Goal: Transaction & Acquisition: Purchase product/service

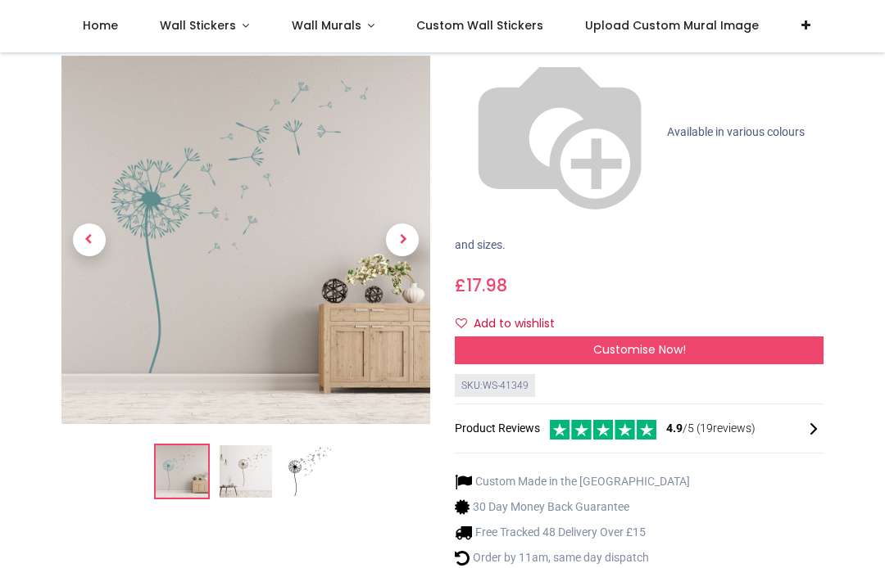
scroll to position [197, 0]
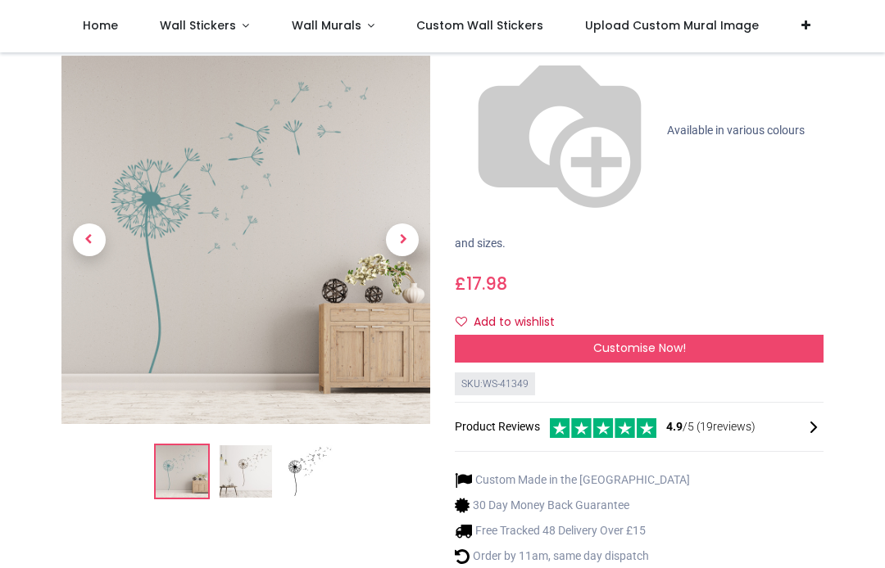
click at [256, 446] on img at bounding box center [245, 472] width 52 height 52
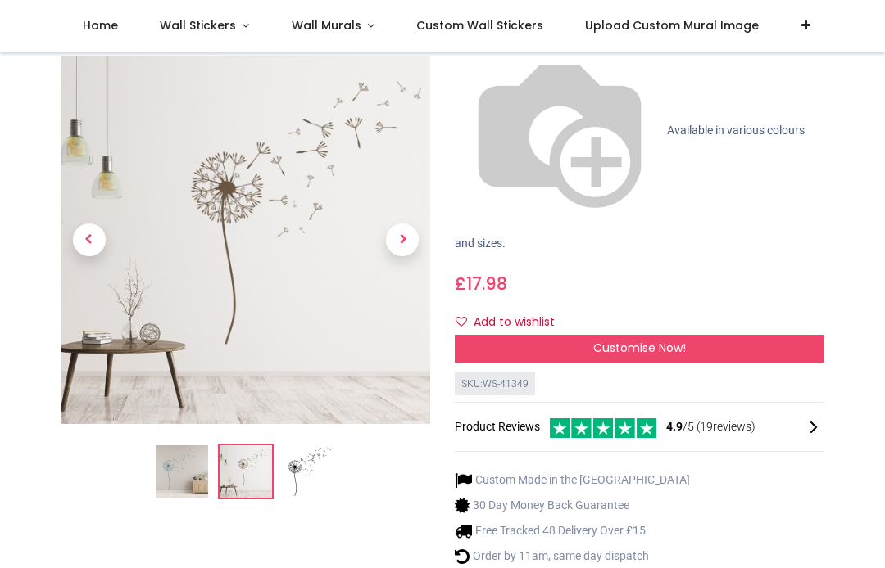
click at [315, 446] on img at bounding box center [309, 472] width 52 height 52
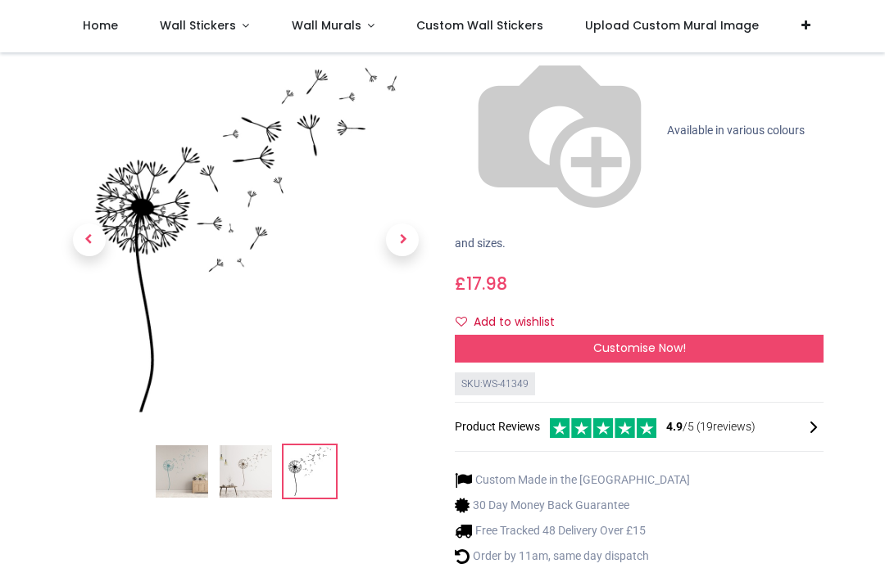
click at [192, 446] on img at bounding box center [182, 472] width 52 height 52
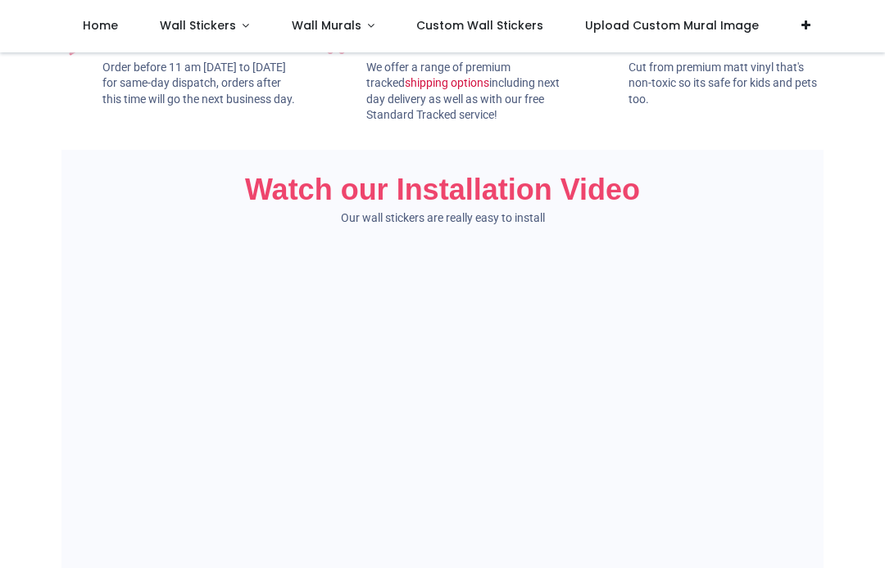
scroll to position [1084, 0]
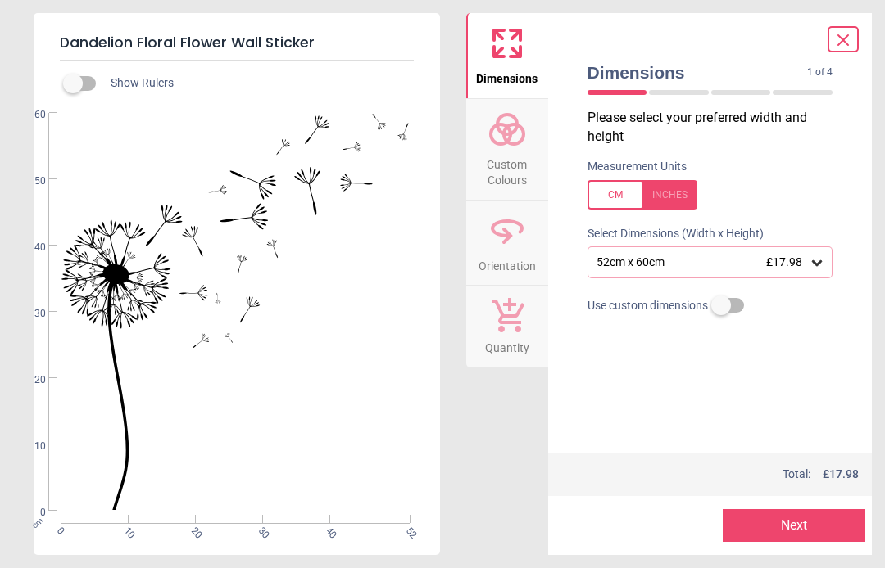
click at [681, 257] on div "52cm x 60cm £17.98" at bounding box center [702, 263] width 215 height 14
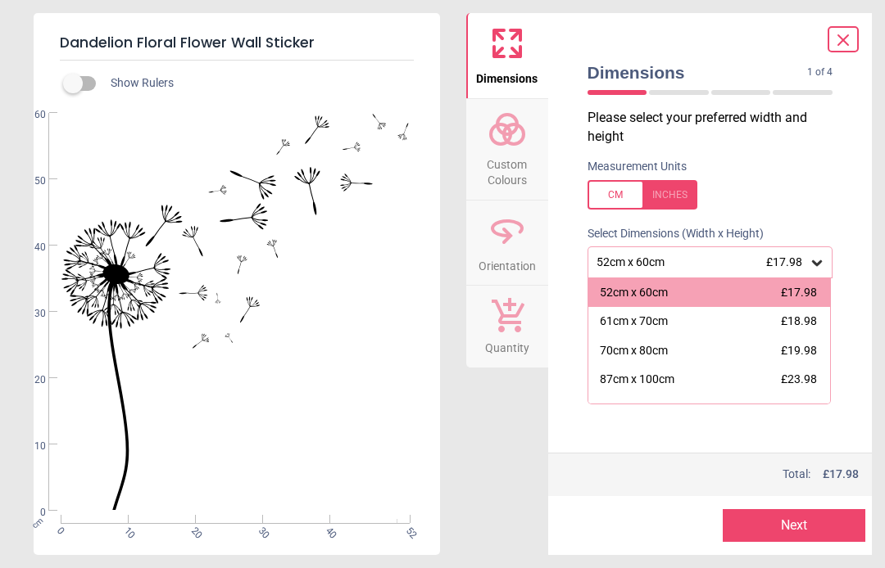
click at [674, 373] on div "87cm x 100cm" at bounding box center [637, 380] width 75 height 16
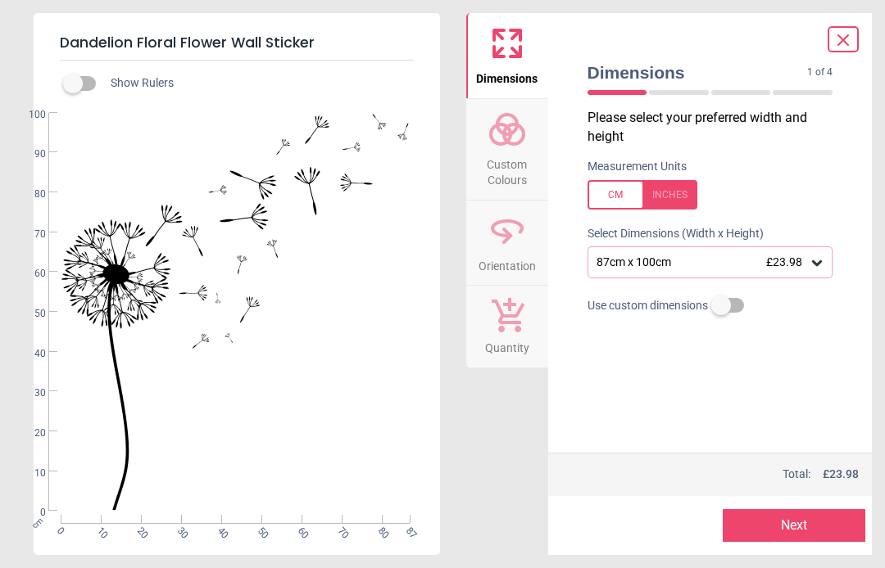
click at [518, 138] on icon at bounding box center [506, 129] width 39 height 39
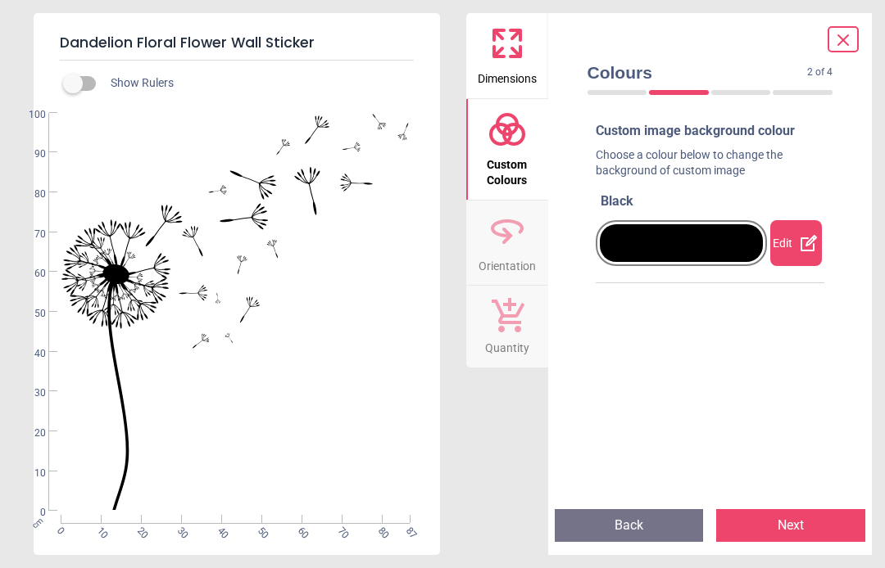
click at [808, 248] on icon at bounding box center [808, 243] width 16 height 16
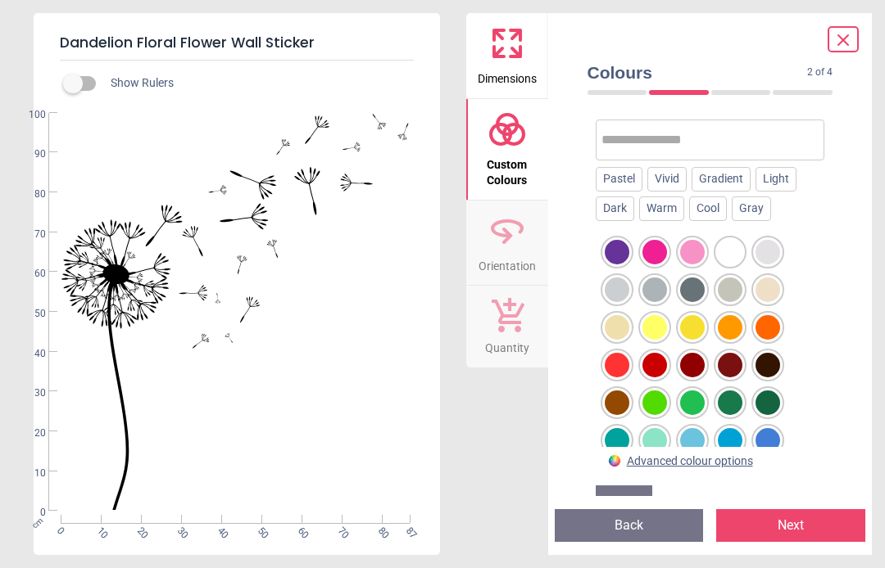
scroll to position [171, 0]
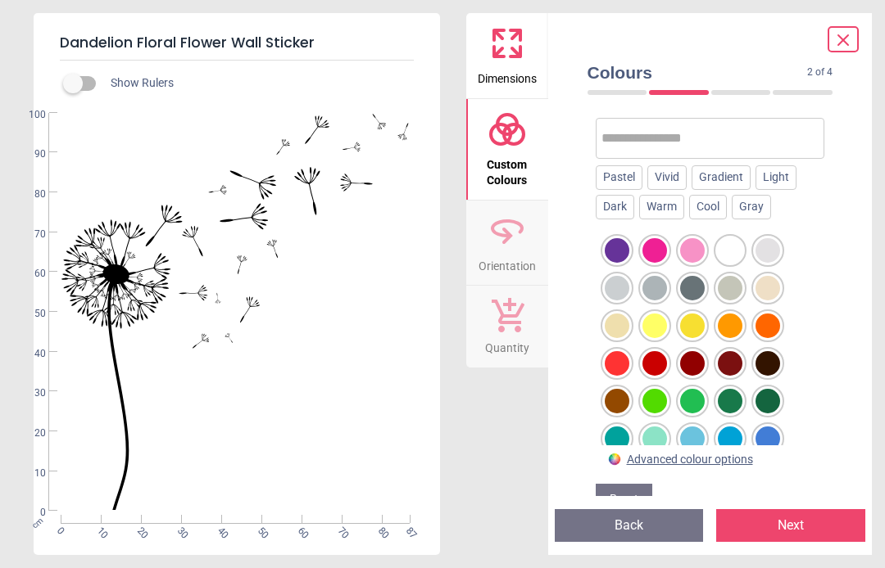
click at [663, 437] on div at bounding box center [654, 439] width 25 height 25
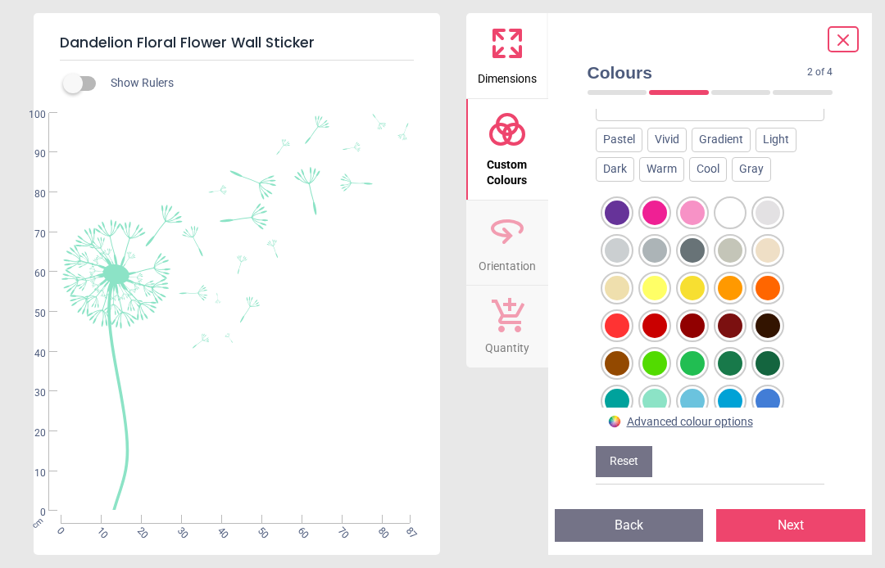
scroll to position [208, 0]
click at [697, 282] on div at bounding box center [692, 289] width 25 height 25
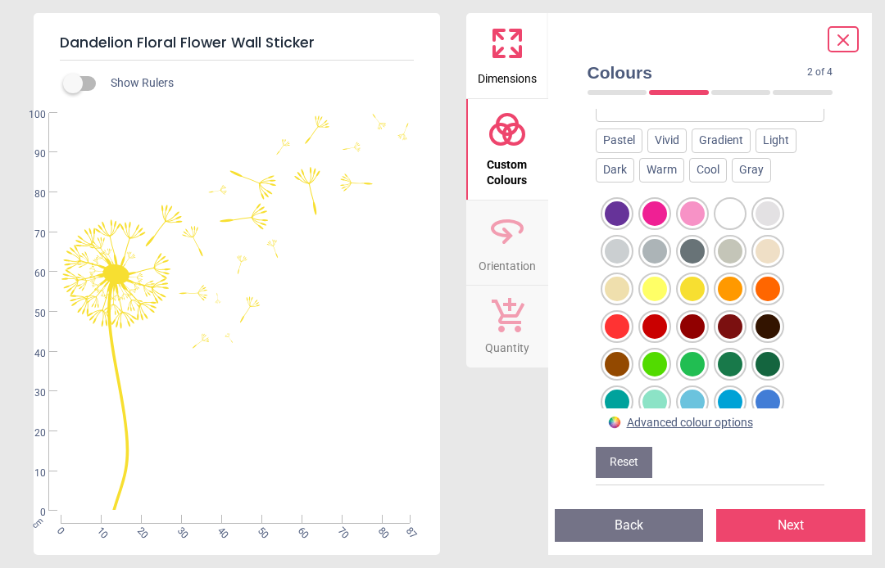
click at [696, 402] on div at bounding box center [692, 402] width 25 height 25
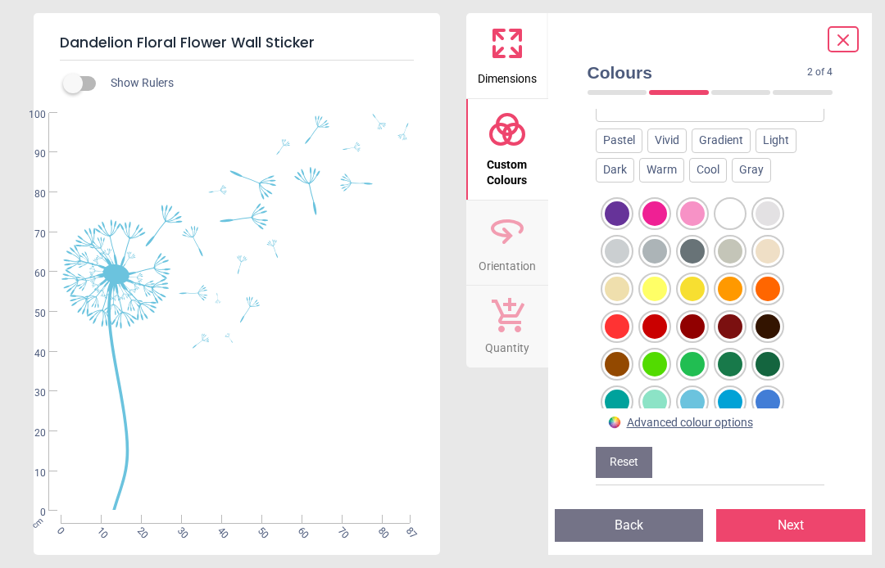
click at [662, 400] on div at bounding box center [654, 402] width 25 height 25
click at [523, 435] on div "Dimensions Custom Colours Orientation Quantity" at bounding box center [507, 284] width 82 height 542
click at [514, 232] on icon at bounding box center [506, 230] width 39 height 39
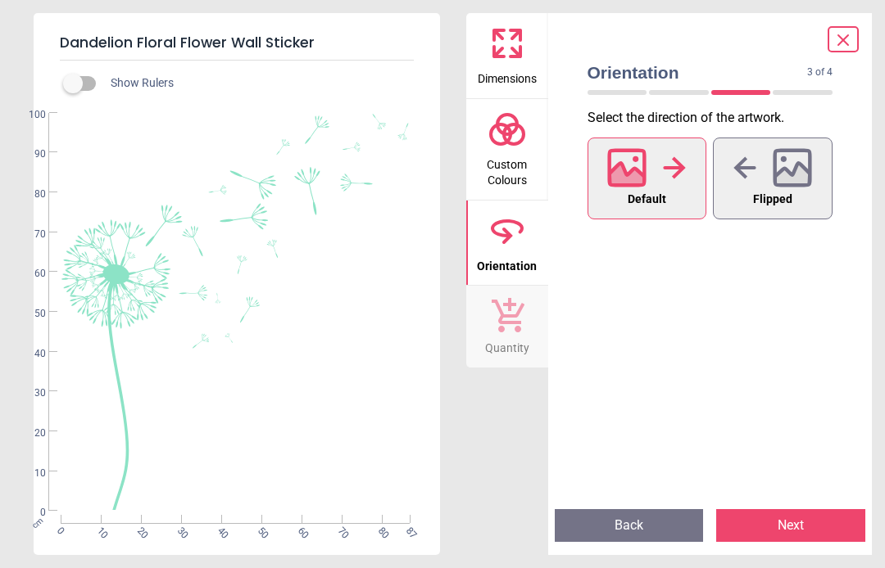
click at [653, 175] on div at bounding box center [646, 168] width 79 height 43
click at [777, 528] on button "Next" at bounding box center [790, 525] width 149 height 33
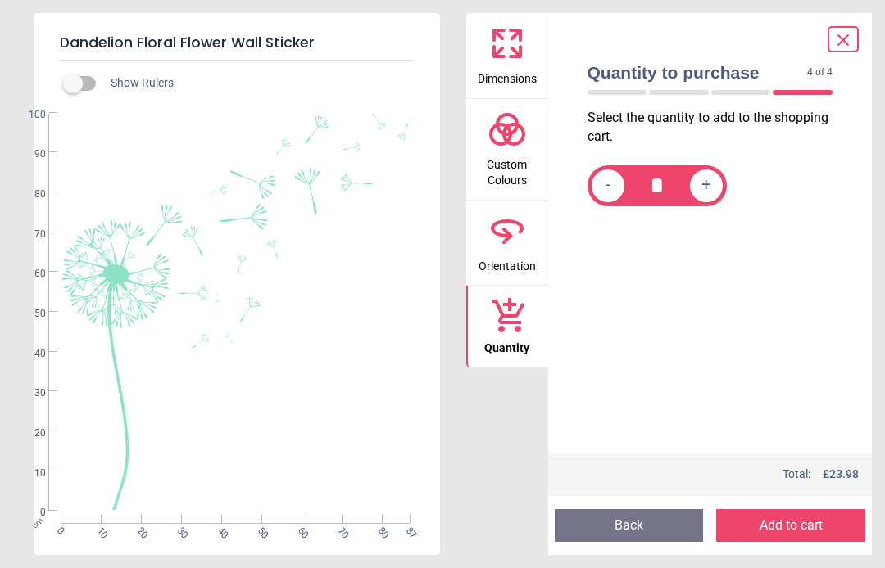
click at [73, 84] on label at bounding box center [73, 84] width 0 height 0
click at [106, 79] on div "Show Rulers" at bounding box center [256, 84] width 367 height 20
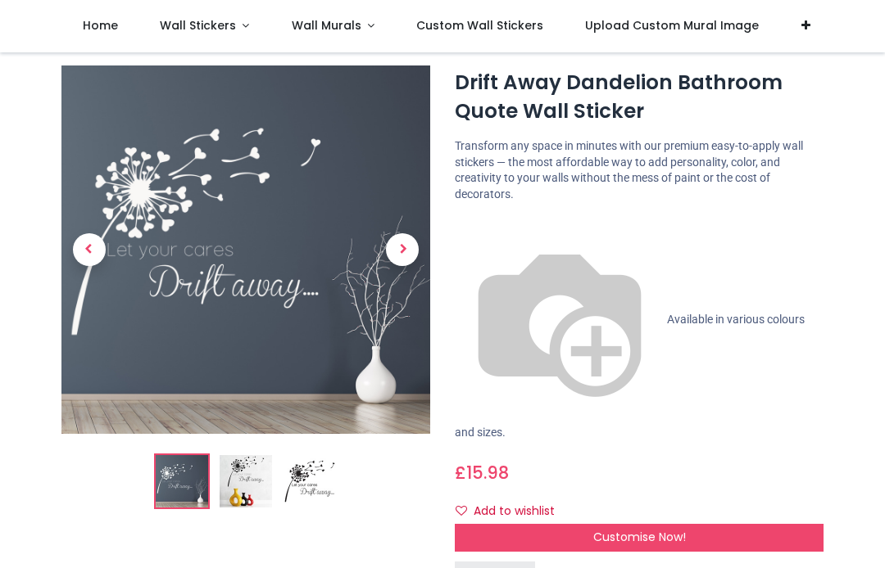
scroll to position [40, 0]
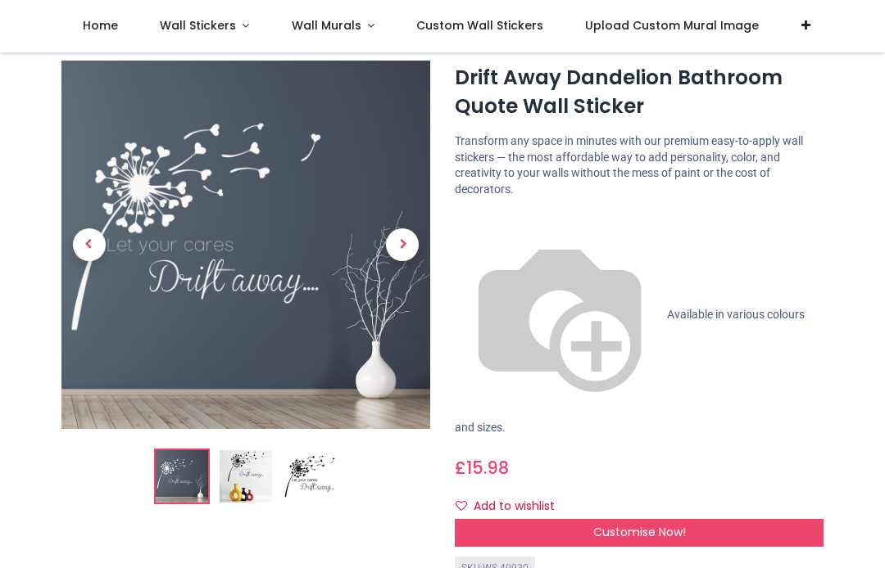
click at [647, 524] on span "Customise Now!" at bounding box center [639, 532] width 93 height 16
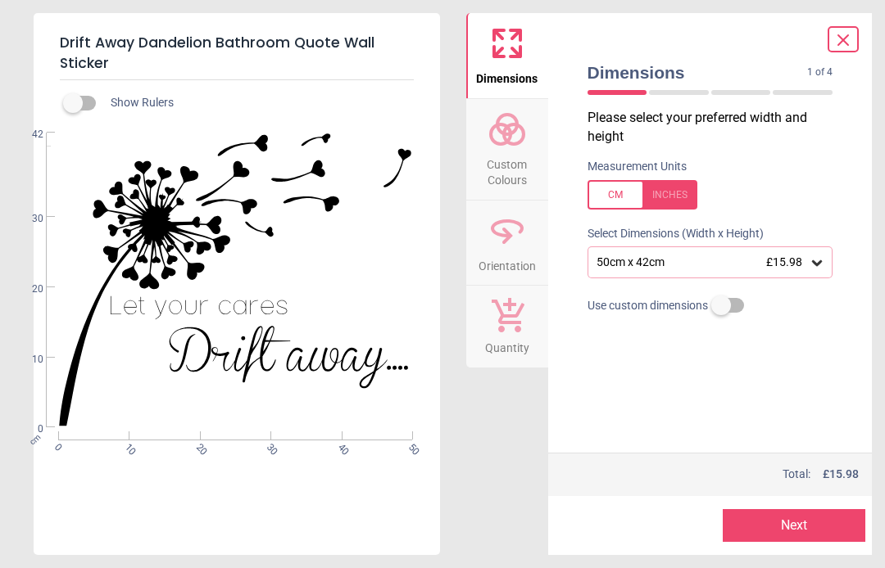
click at [523, 141] on icon at bounding box center [506, 129] width 39 height 39
